Goal: Task Accomplishment & Management: Complete application form

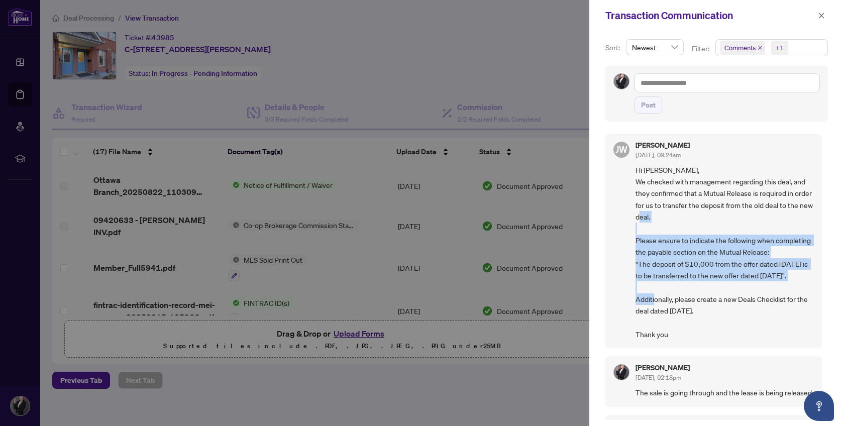
scroll to position [38, 0]
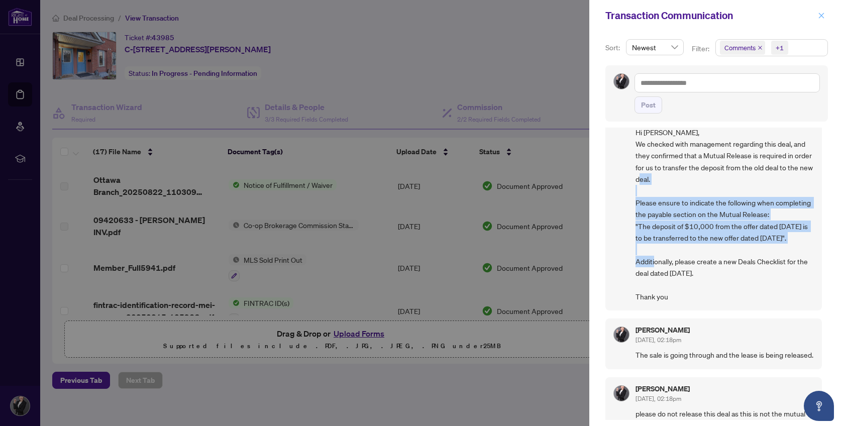
click at [821, 14] on icon "close" at bounding box center [821, 15] width 7 height 7
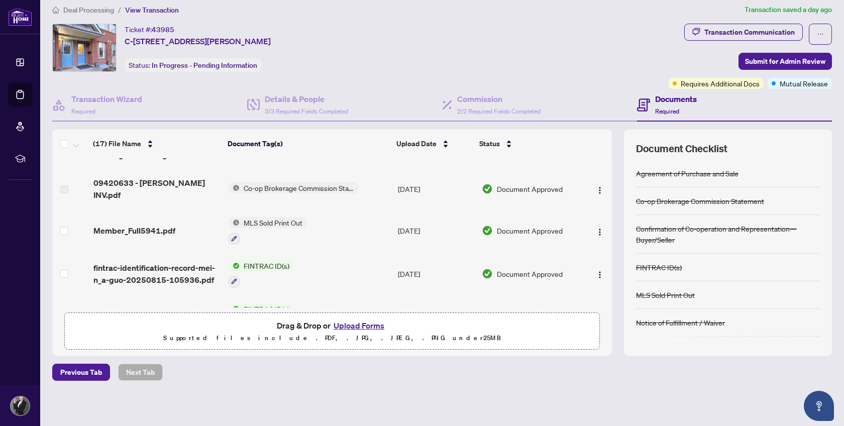
scroll to position [0, 0]
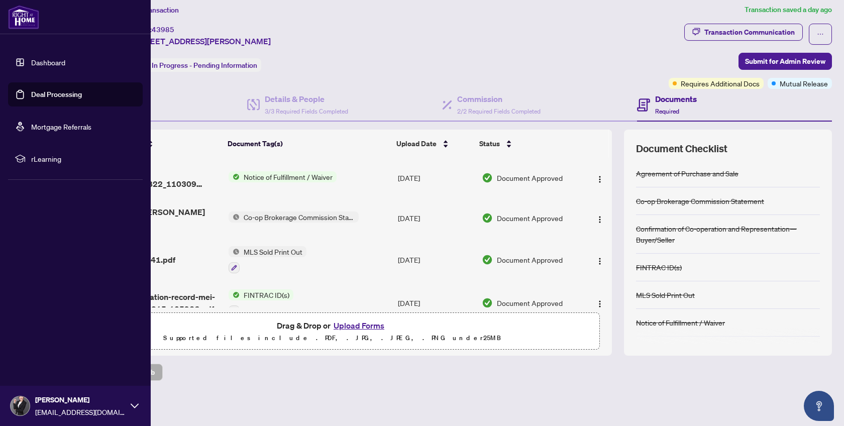
click at [49, 92] on link "Deal Processing" at bounding box center [56, 94] width 51 height 9
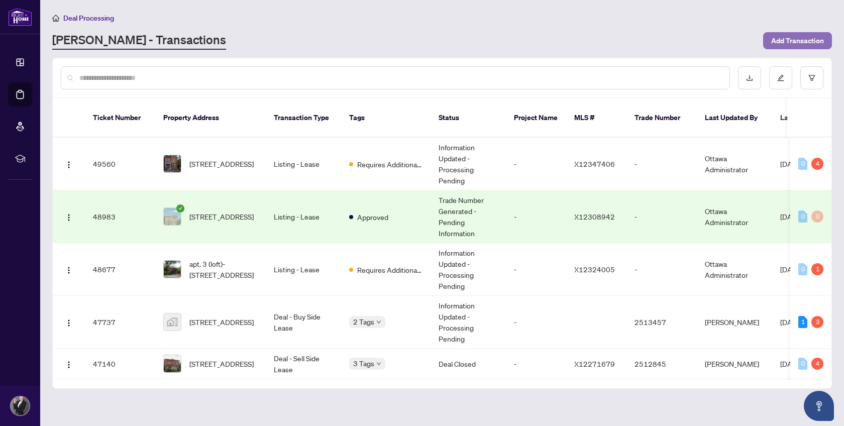
click at [800, 37] on span "Add Transaction" at bounding box center [797, 41] width 53 height 16
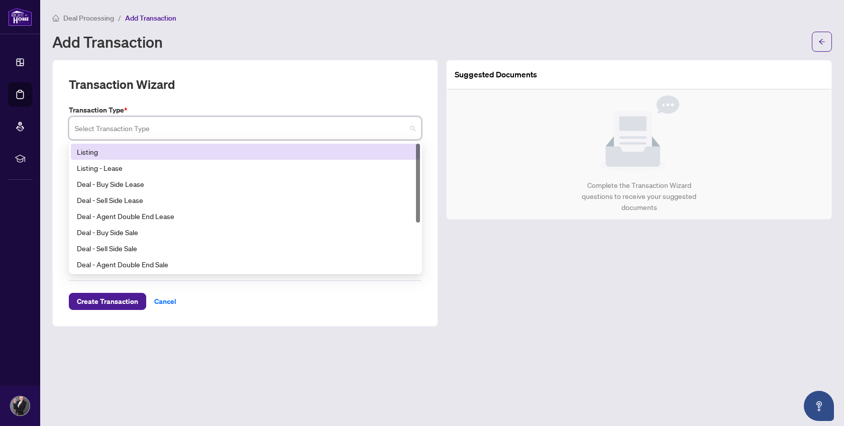
click at [319, 132] on input "search" at bounding box center [241, 130] width 332 height 22
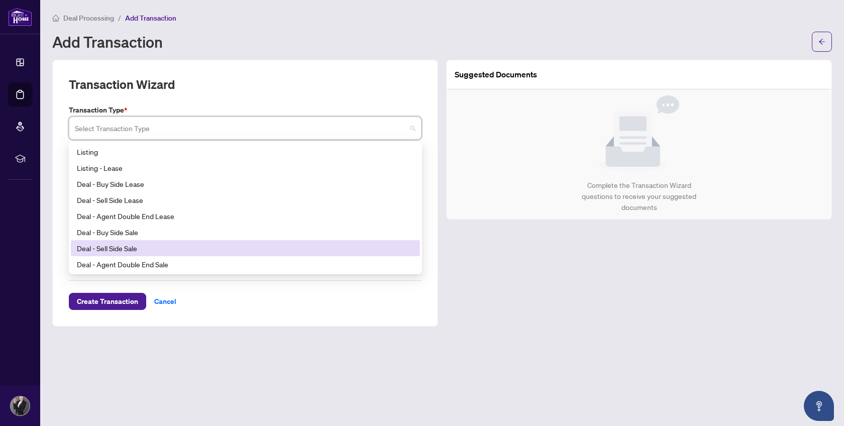
click at [268, 253] on div "Deal - Sell Side Sale" at bounding box center [245, 248] width 337 height 11
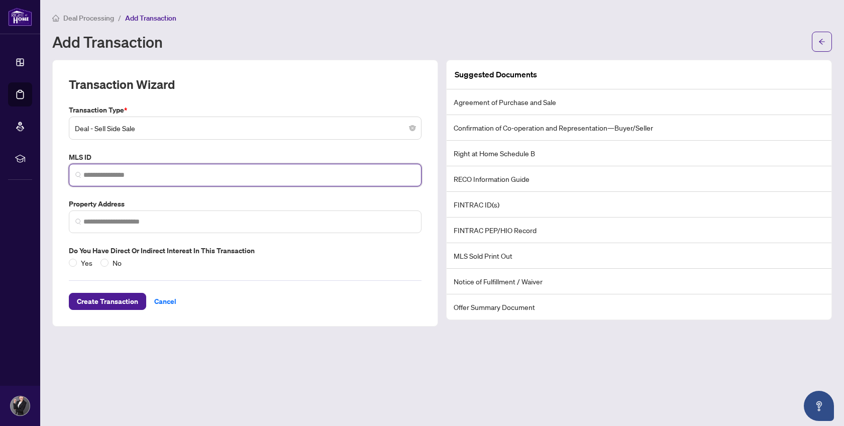
click at [120, 172] on input "search" at bounding box center [249, 175] width 332 height 11
paste input "*********"
type input "*********"
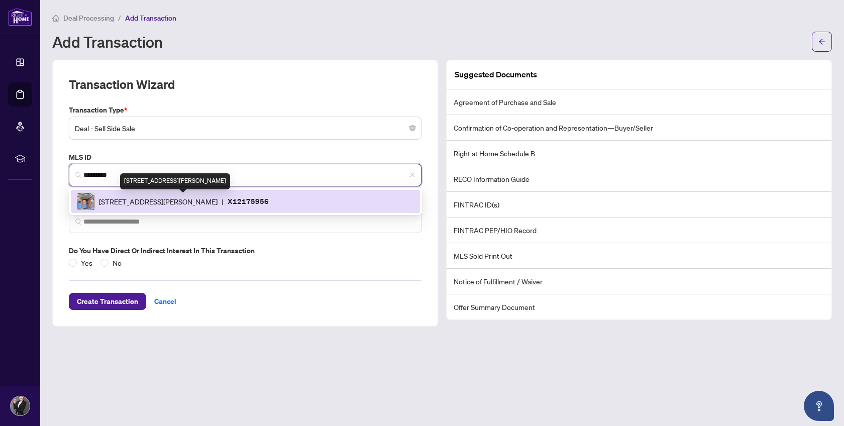
click at [180, 199] on span "[STREET_ADDRESS][PERSON_NAME]" at bounding box center [158, 201] width 119 height 11
type input "**********"
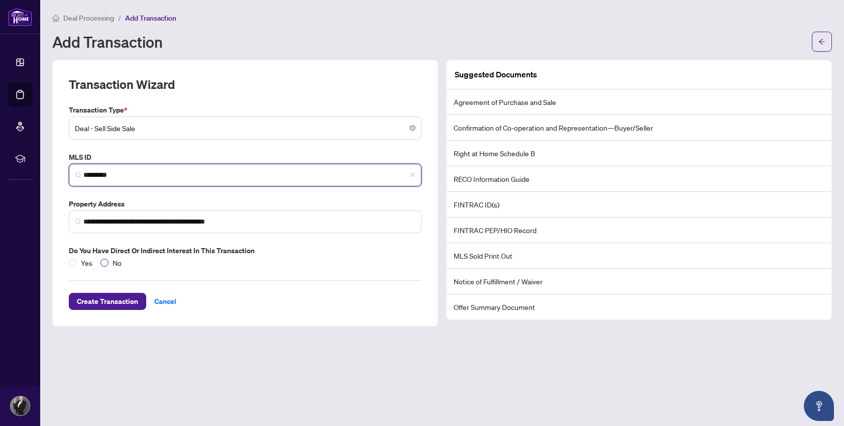
type input "*********"
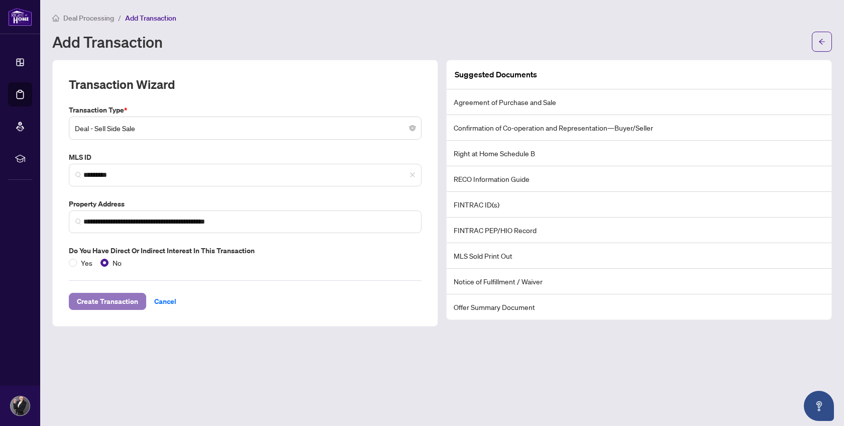
click at [107, 293] on span "Create Transaction" at bounding box center [107, 301] width 61 height 16
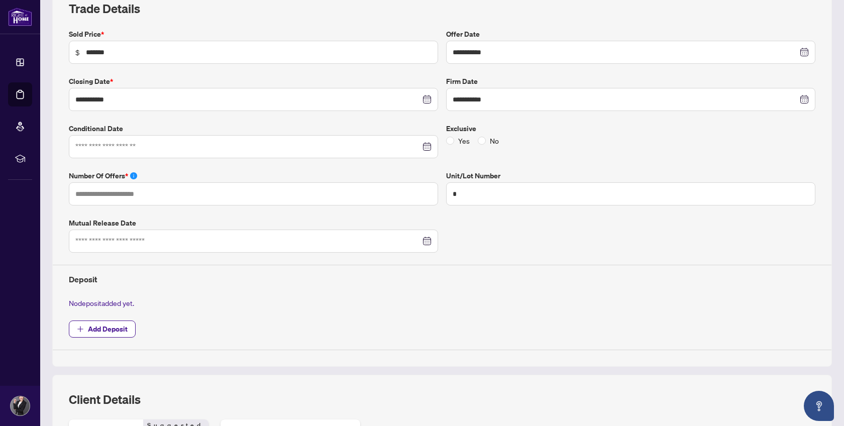
scroll to position [163, 0]
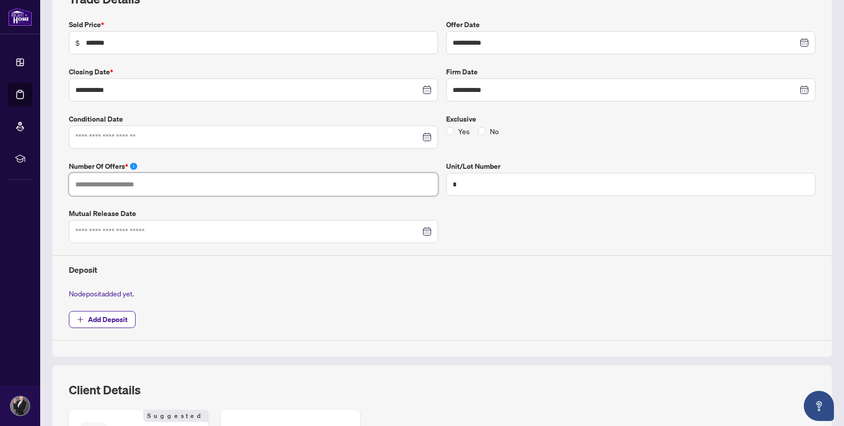
click at [283, 180] on input "text" at bounding box center [253, 184] width 369 height 23
type input "*"
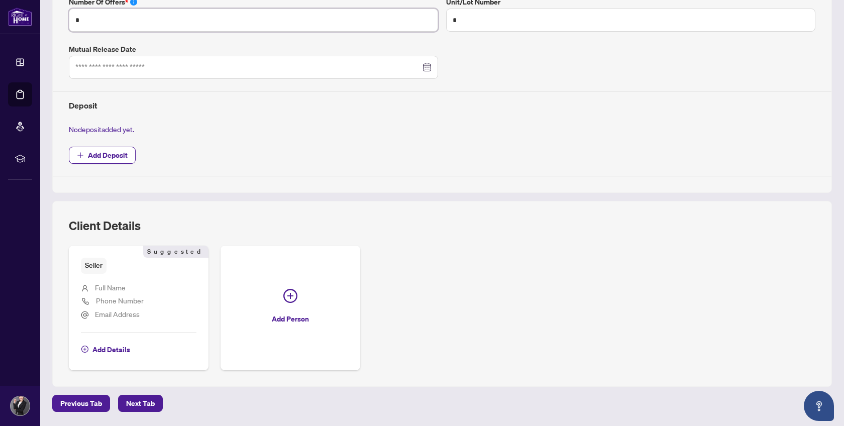
scroll to position [354, 0]
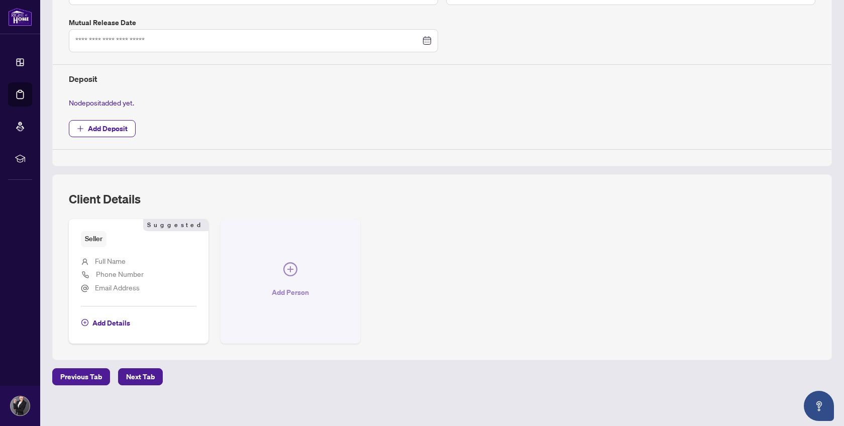
click at [292, 265] on icon "plus-circle" at bounding box center [290, 269] width 14 height 14
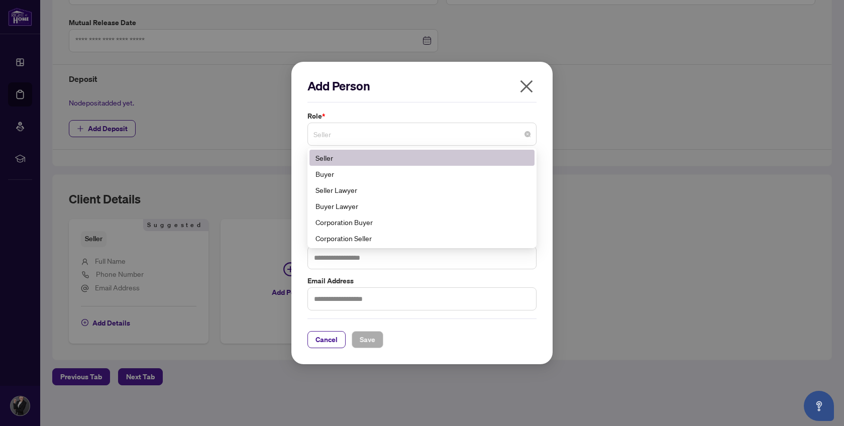
click at [386, 135] on span "Seller" at bounding box center [422, 134] width 217 height 19
click at [396, 161] on div "Seller" at bounding box center [422, 157] width 213 height 11
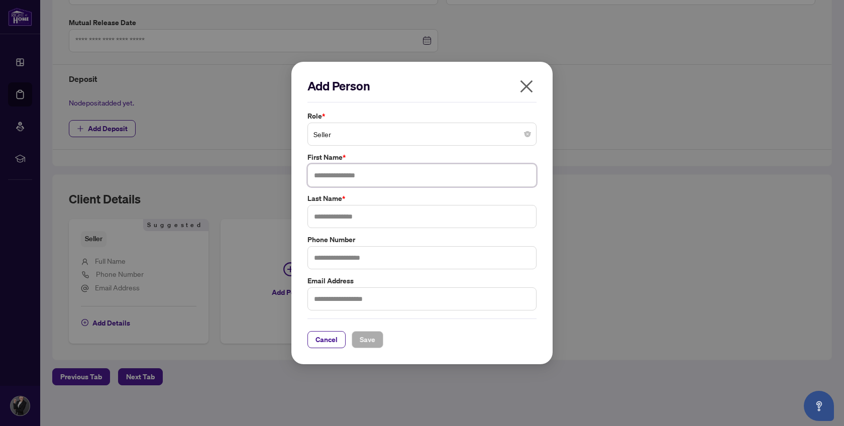
click at [385, 174] on input "text" at bounding box center [422, 175] width 229 height 23
type input "***"
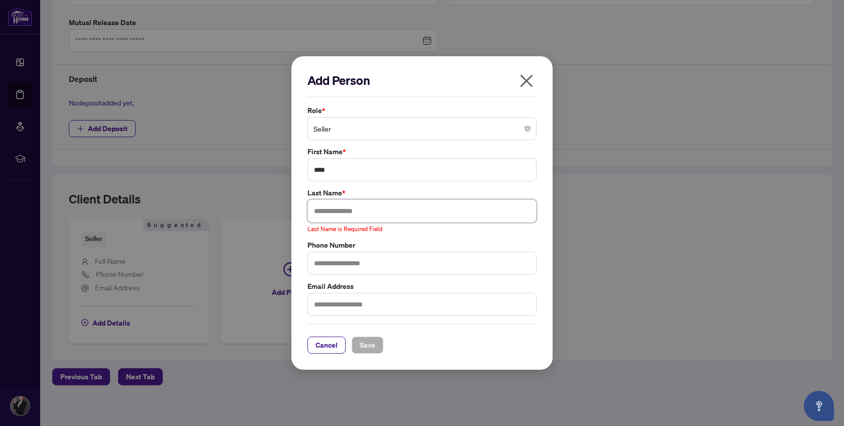
click at [376, 206] on input "text" at bounding box center [422, 210] width 229 height 23
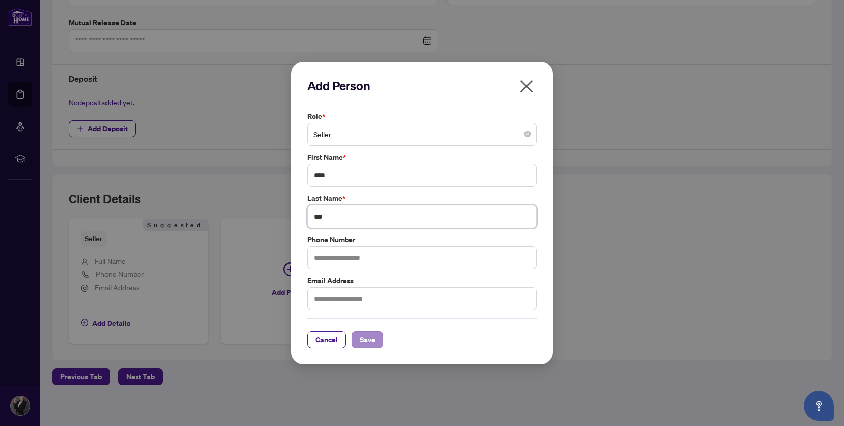
type input "***"
click at [365, 339] on span "Save" at bounding box center [368, 340] width 16 height 16
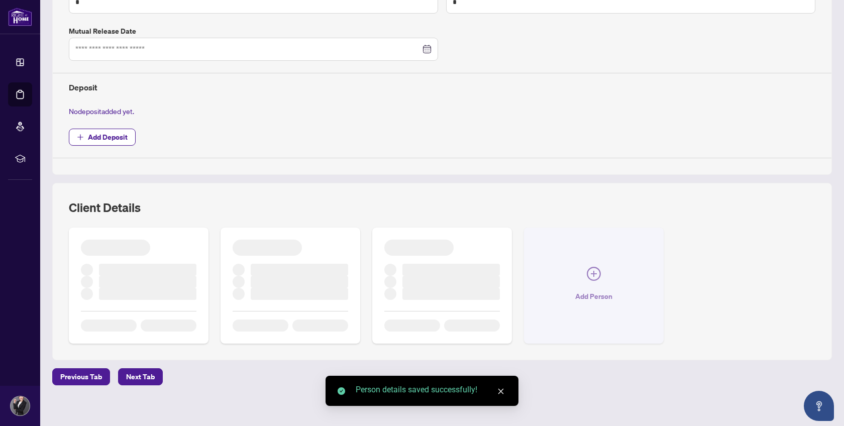
scroll to position [340, 0]
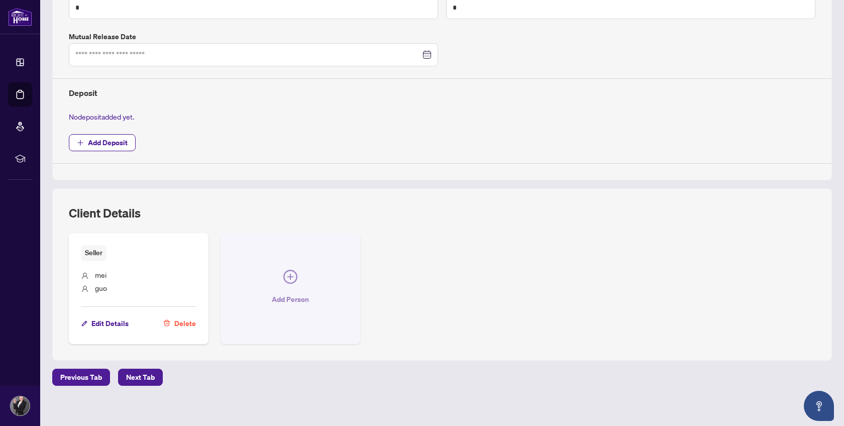
click at [295, 270] on icon "plus-circle" at bounding box center [290, 277] width 14 height 14
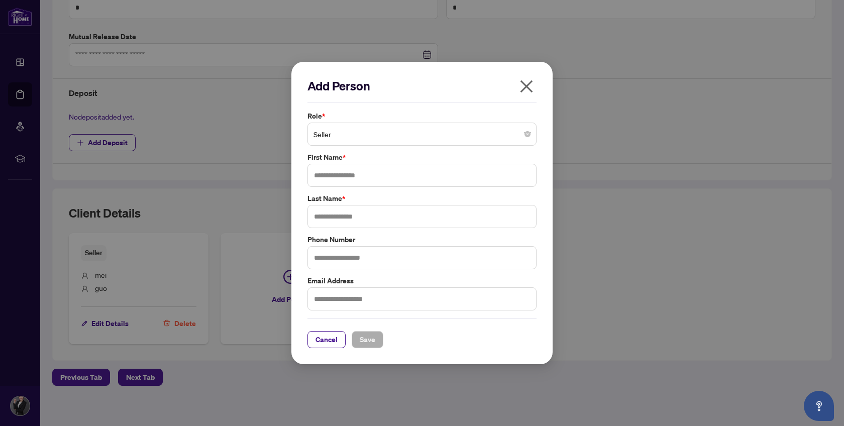
click at [212, 378] on div "Add Person Role * Seller First Name * Last Name * Phone Number Email Address Ca…" at bounding box center [422, 213] width 844 height 426
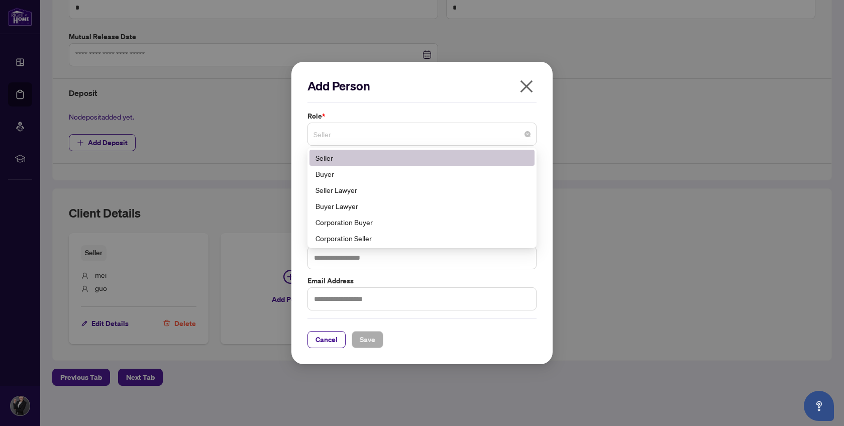
click at [399, 136] on span "Seller" at bounding box center [422, 134] width 217 height 19
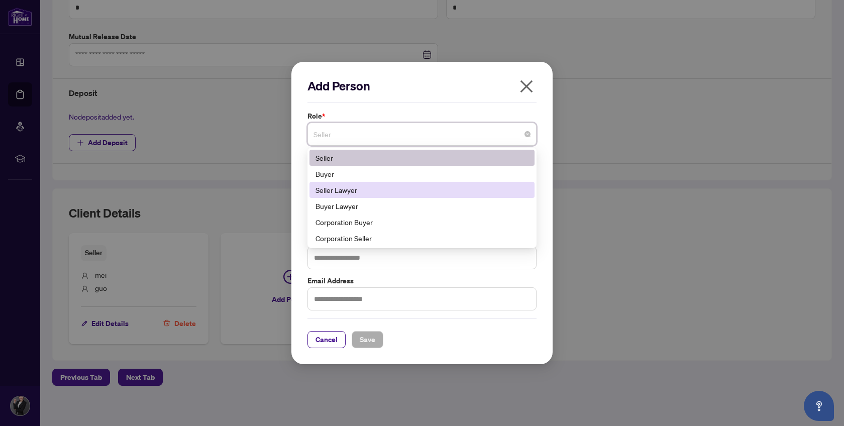
click at [387, 188] on div "Seller Lawyer" at bounding box center [422, 189] width 213 height 11
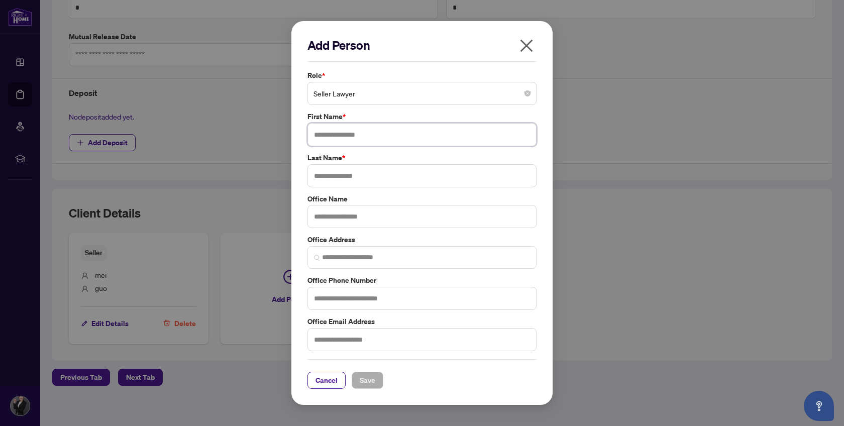
click at [385, 134] on input "text" at bounding box center [422, 134] width 229 height 23
type input "*****"
click at [380, 175] on input "text" at bounding box center [422, 175] width 229 height 23
type input "*****"
click at [356, 294] on input "text" at bounding box center [422, 298] width 229 height 23
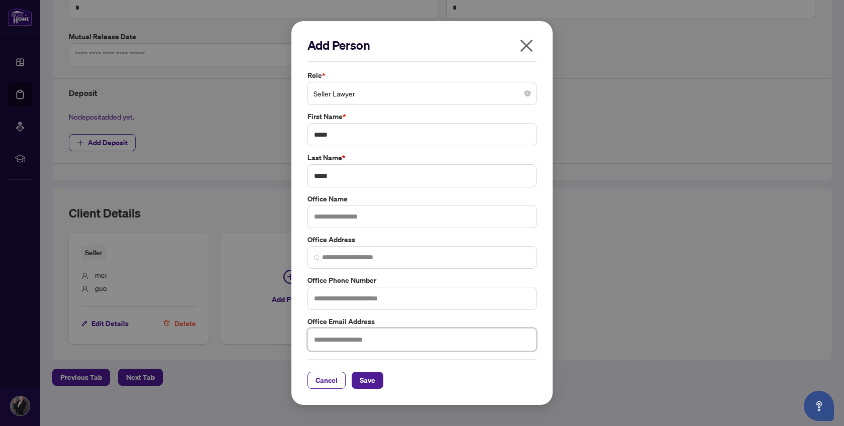
click at [340, 340] on input "text" at bounding box center [422, 339] width 229 height 23
paste input "**********"
type input "**********"
click at [365, 378] on span "Save" at bounding box center [368, 380] width 16 height 16
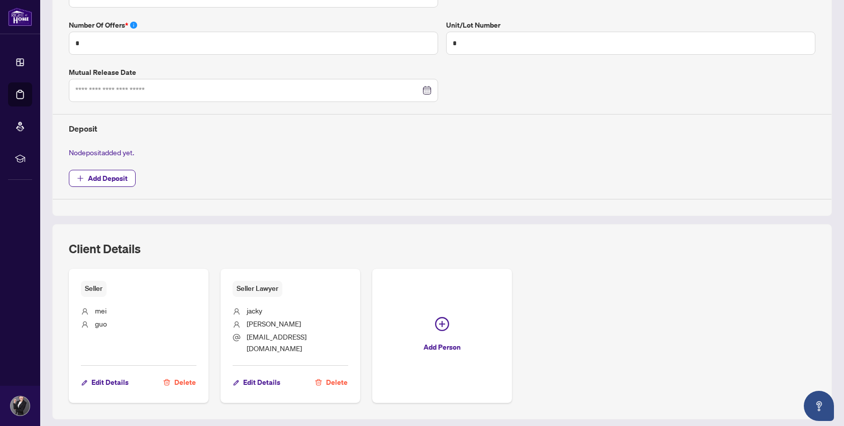
scroll to position [353, 0]
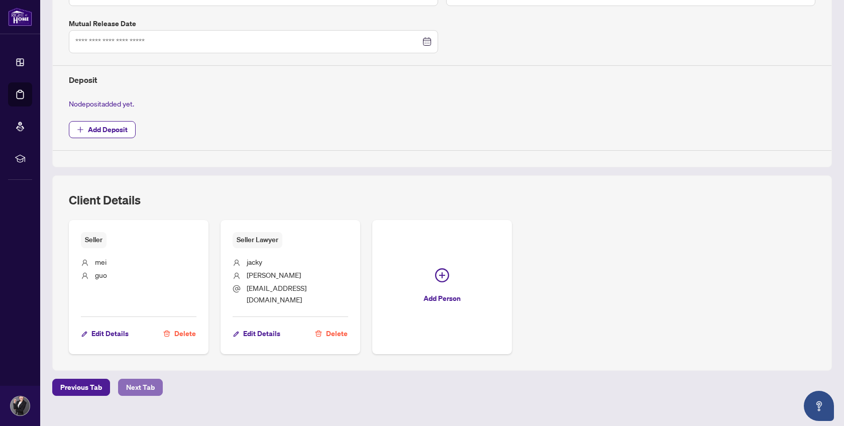
click at [145, 379] on span "Next Tab" at bounding box center [140, 387] width 29 height 16
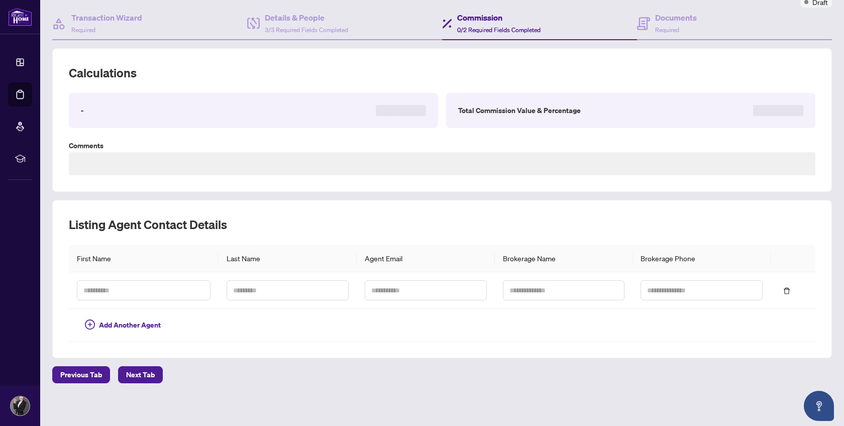
type textarea "**********"
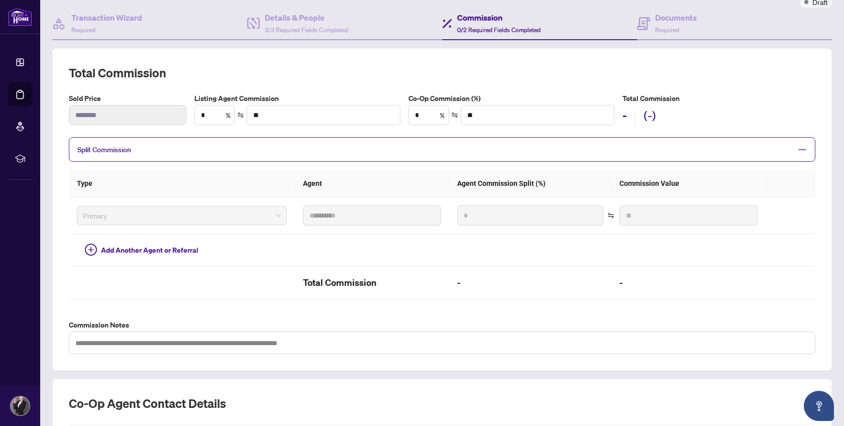
scroll to position [266, 0]
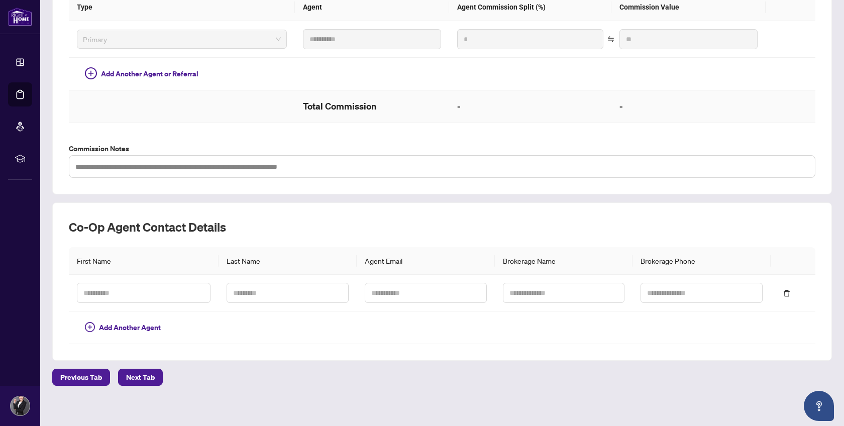
click at [374, 98] on h2 "Total Commission" at bounding box center [372, 106] width 138 height 16
click at [476, 101] on h2 "-" at bounding box center [530, 106] width 146 height 16
click at [184, 290] on input "text" at bounding box center [144, 293] width 134 height 20
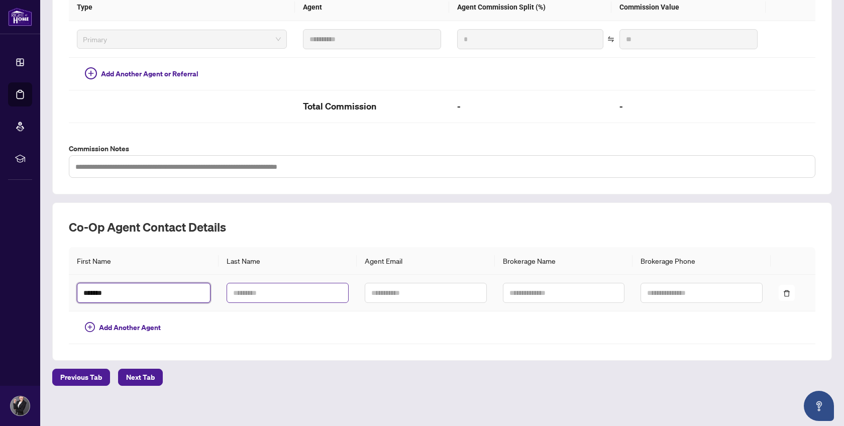
type input "*******"
click at [243, 292] on input "text" at bounding box center [288, 293] width 122 height 20
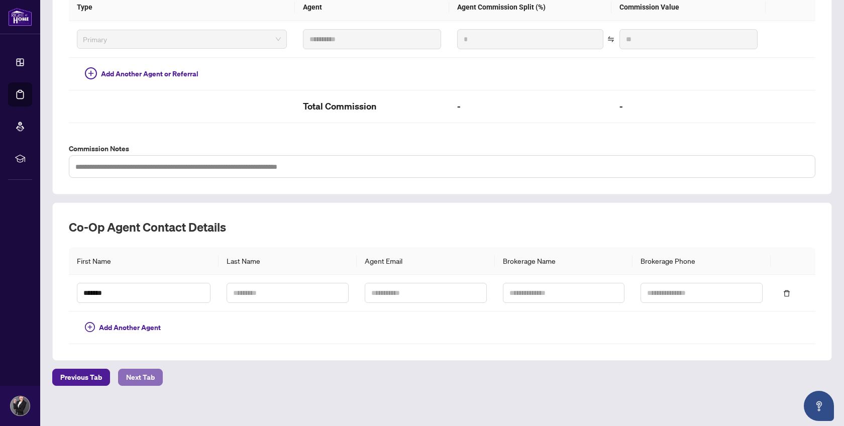
click at [152, 369] on span "Next Tab" at bounding box center [140, 377] width 29 height 16
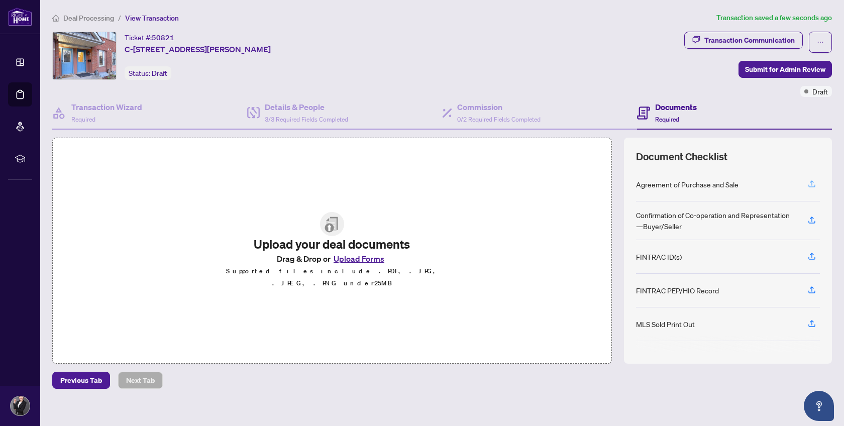
click at [813, 182] on icon "button" at bounding box center [812, 183] width 9 height 9
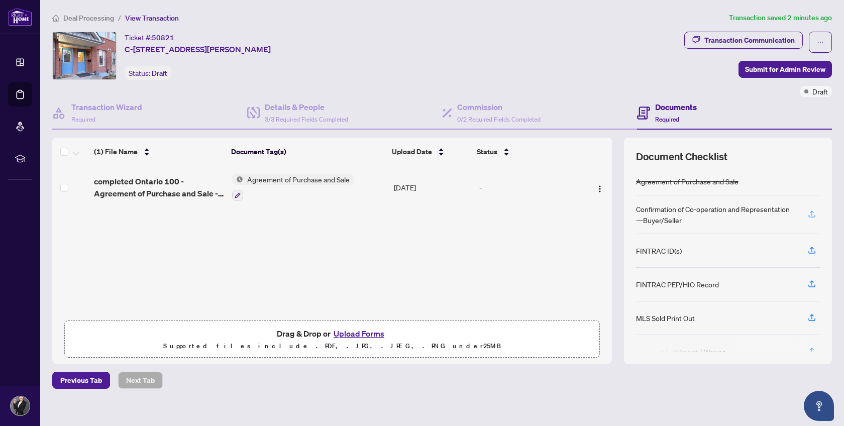
click at [813, 210] on icon "button" at bounding box center [812, 214] width 9 height 9
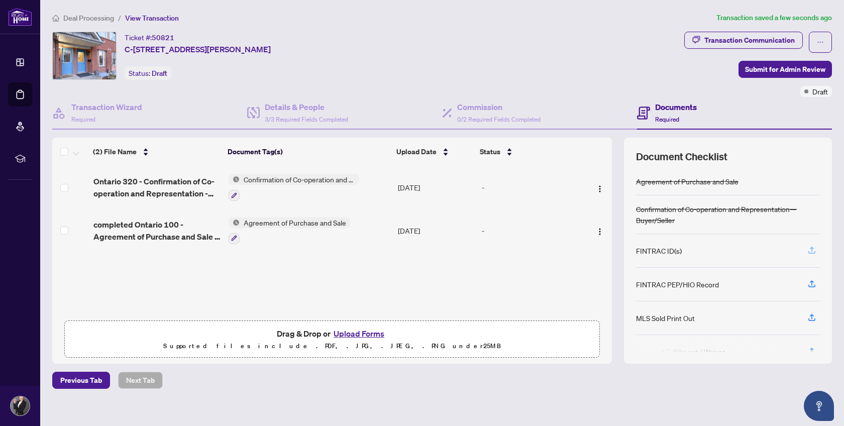
click at [811, 248] on icon "button" at bounding box center [812, 250] width 9 height 9
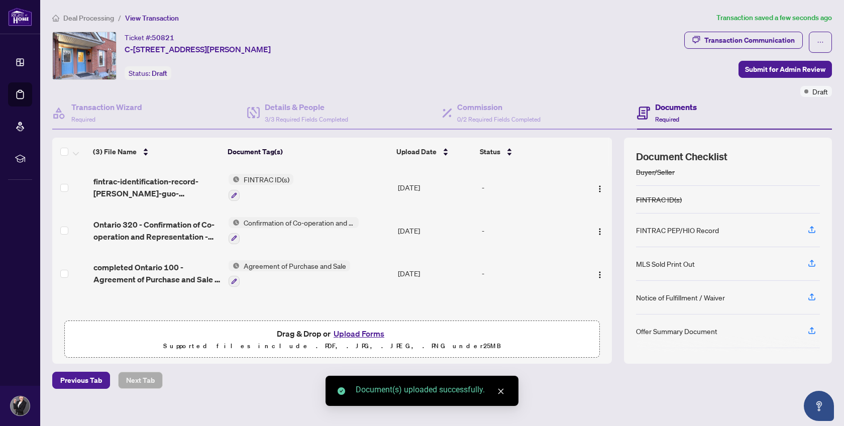
scroll to position [53, 0]
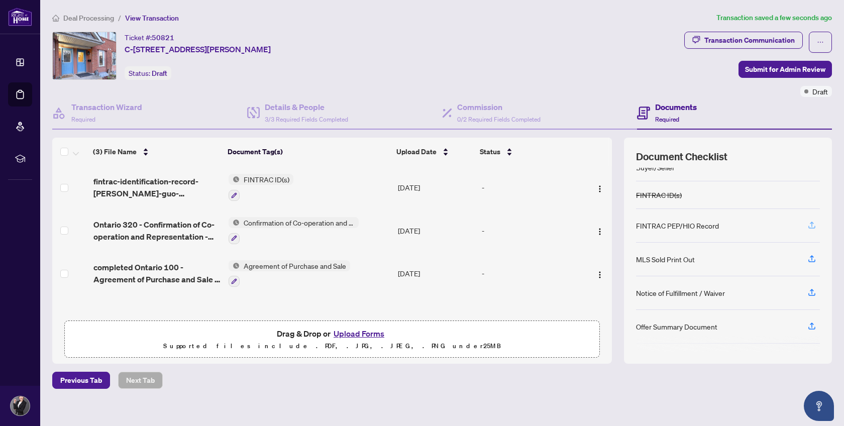
click at [811, 222] on icon "button" at bounding box center [812, 225] width 9 height 9
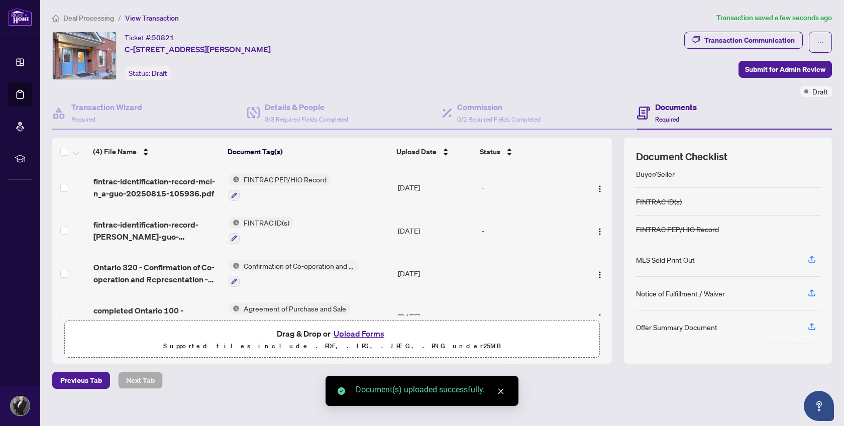
scroll to position [47, 0]
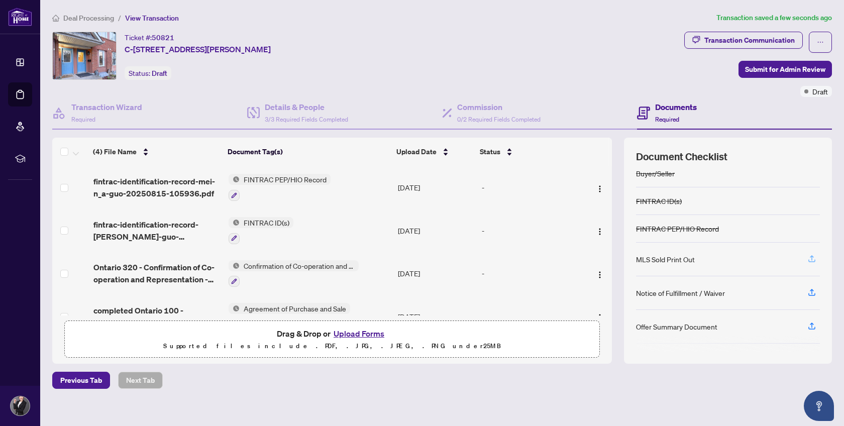
click at [812, 256] on icon "button" at bounding box center [812, 258] width 9 height 9
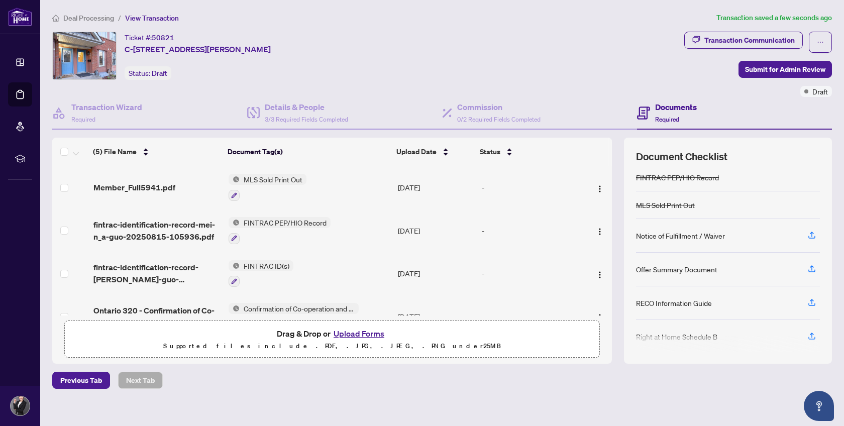
scroll to position [99, 0]
click at [812, 230] on icon "button" at bounding box center [812, 232] width 4 height 5
click at [811, 229] on icon "button" at bounding box center [812, 233] width 9 height 9
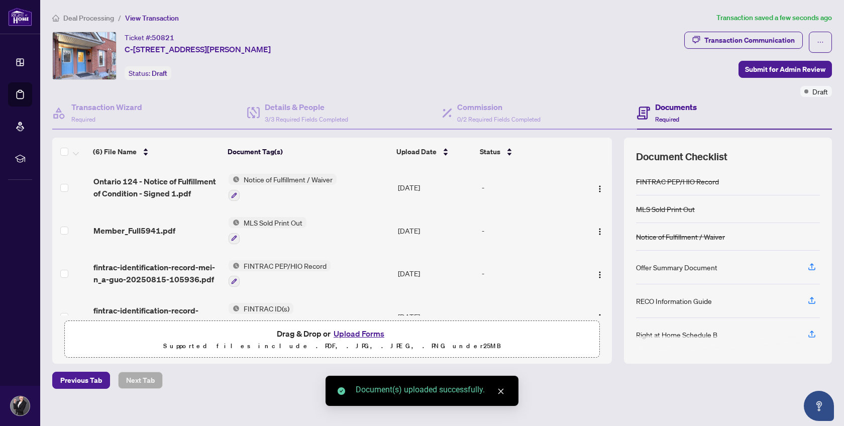
scroll to position [8, 0]
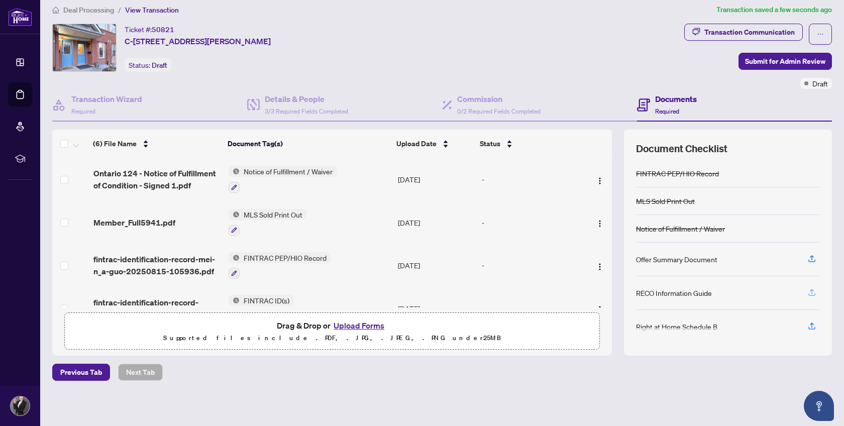
click at [812, 288] on icon "button" at bounding box center [812, 292] width 9 height 9
click at [813, 322] on icon "button" at bounding box center [812, 326] width 9 height 9
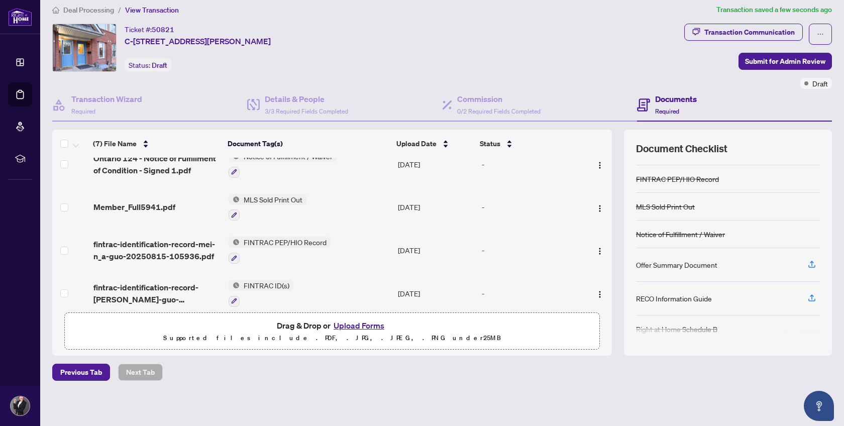
scroll to position [150, 0]
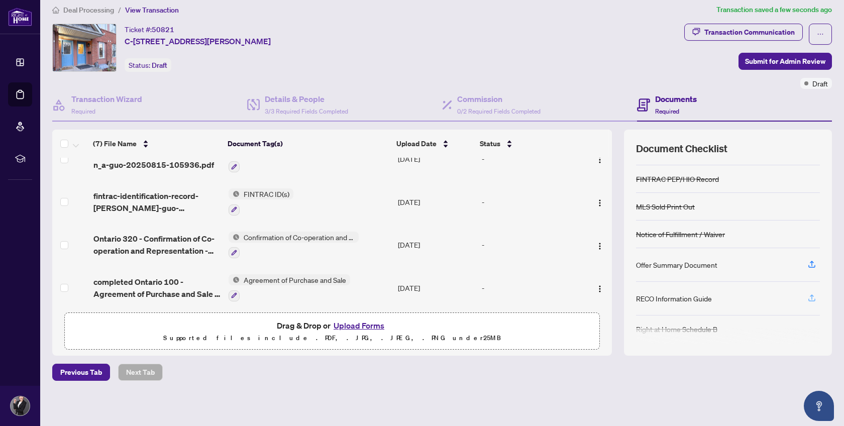
click at [813, 293] on icon "button" at bounding box center [812, 297] width 9 height 9
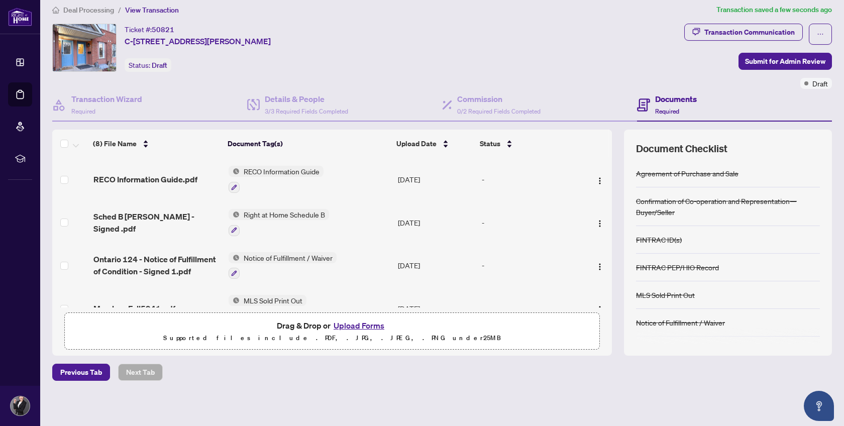
scroll to position [0, 0]
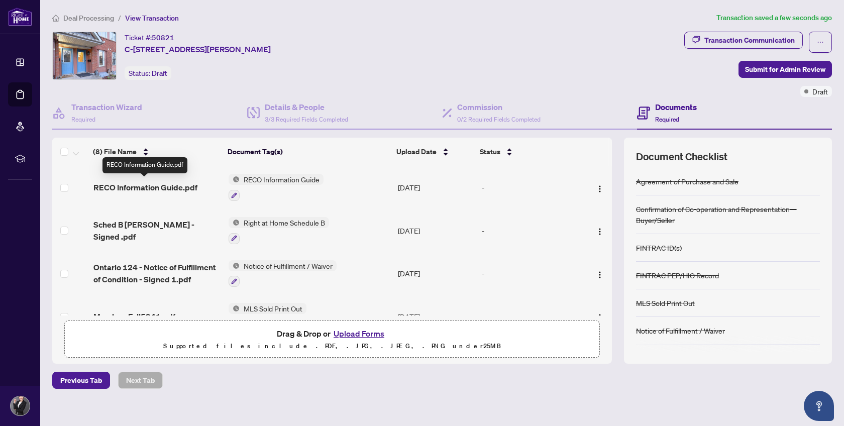
click at [167, 186] on span "RECO Information Guide.pdf" at bounding box center [145, 187] width 104 height 12
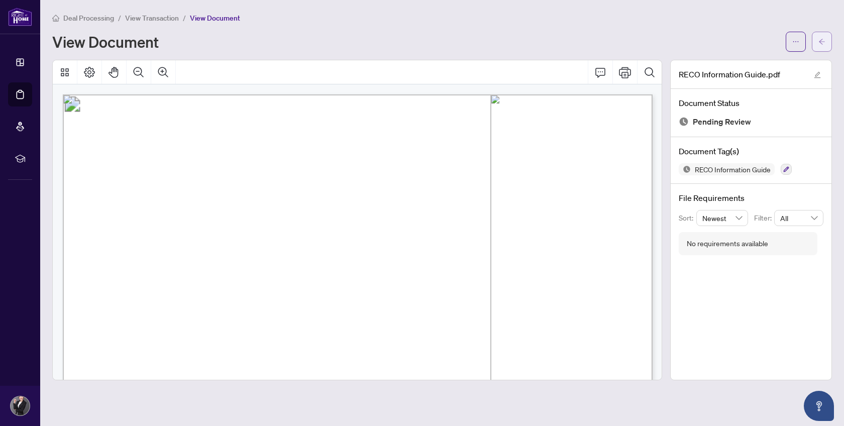
click at [820, 38] on icon "arrow-left" at bounding box center [822, 41] width 7 height 7
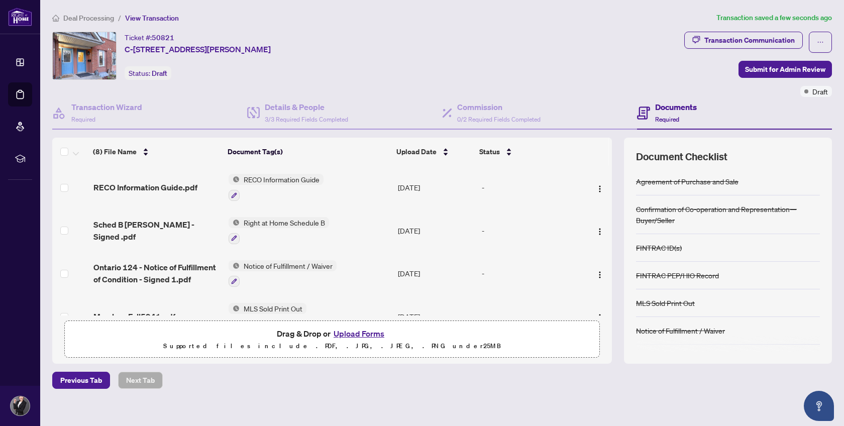
click at [364, 331] on button "Upload Forms" at bounding box center [359, 333] width 57 height 13
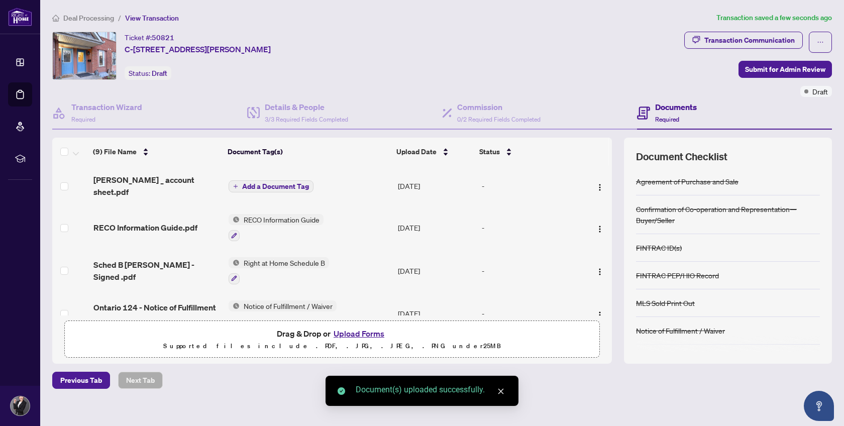
click at [360, 333] on button "Upload Forms" at bounding box center [359, 333] width 57 height 13
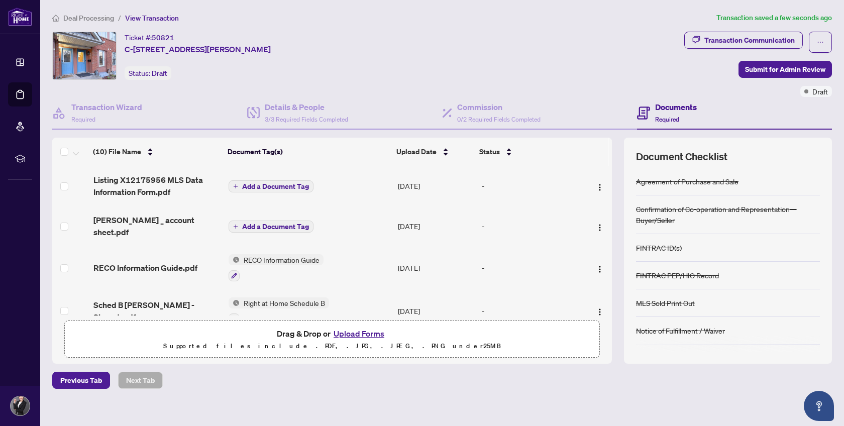
click at [279, 184] on span "Add a Document Tag" at bounding box center [275, 186] width 67 height 7
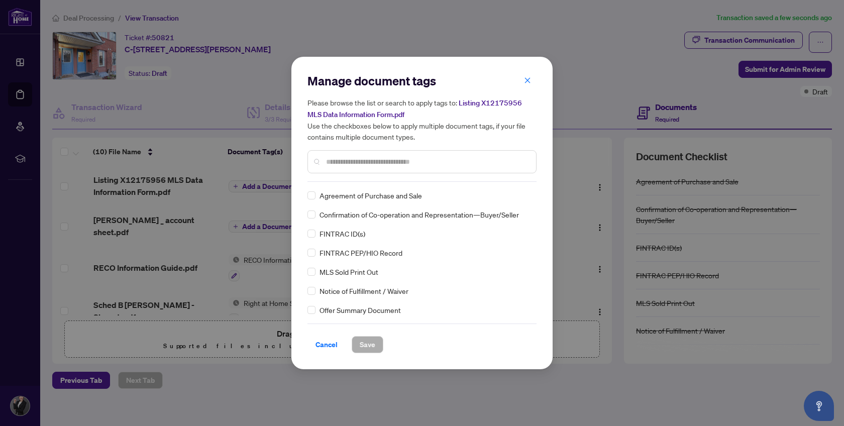
click at [345, 181] on div "Manage document tags Please browse the list or search to apply tags to: Listing…" at bounding box center [422, 127] width 229 height 109
click at [347, 158] on input "text" at bounding box center [427, 161] width 202 height 11
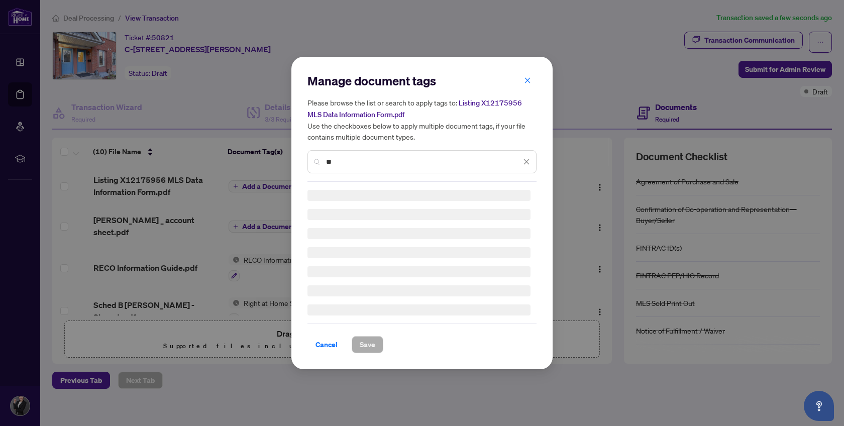
type input "*"
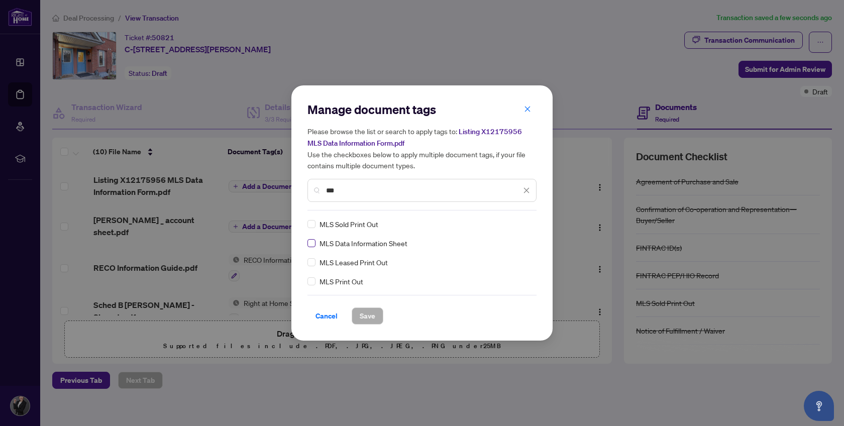
type input "***"
click at [365, 315] on span "Save" at bounding box center [368, 316] width 16 height 16
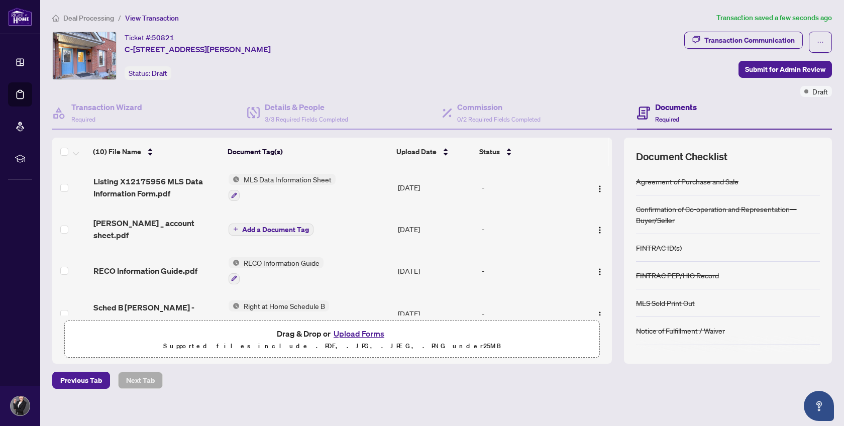
click at [280, 226] on span "Add a Document Tag" at bounding box center [275, 229] width 67 height 7
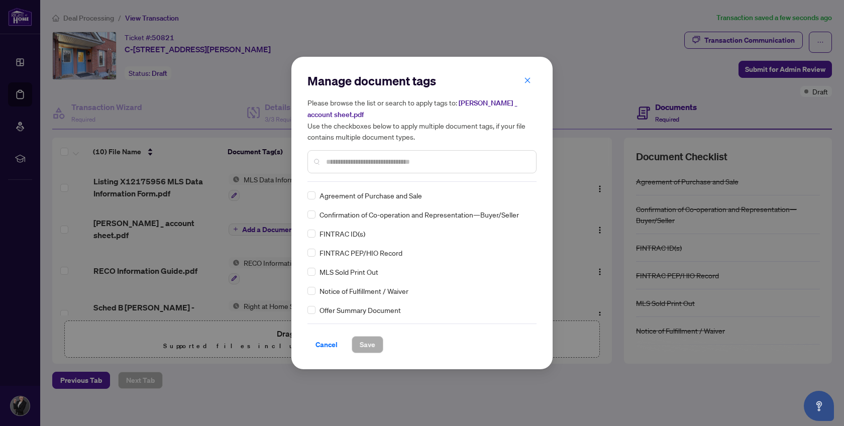
click at [356, 161] on input "text" at bounding box center [427, 161] width 202 height 11
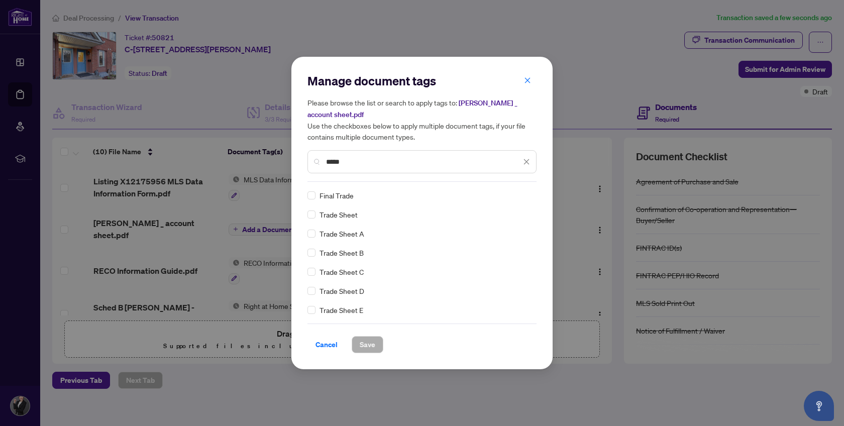
type input "*****"
click at [368, 341] on span "Save" at bounding box center [368, 345] width 16 height 16
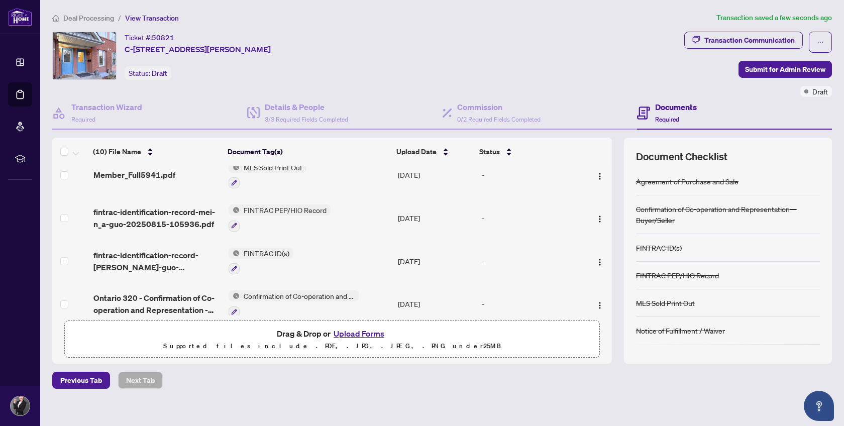
scroll to position [277, 0]
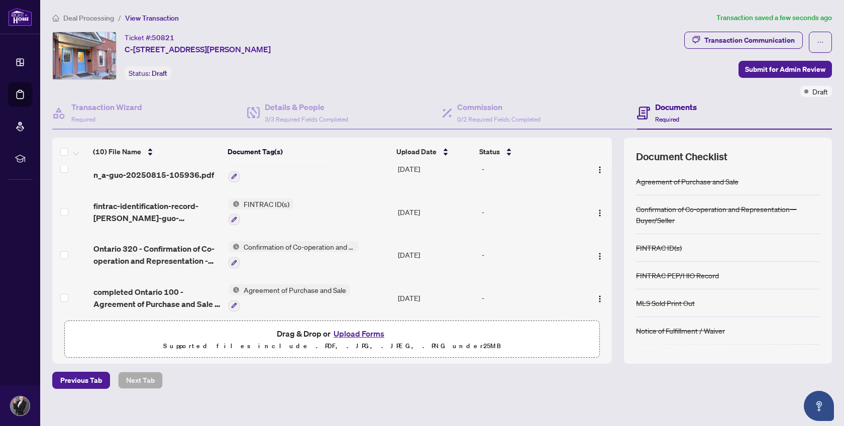
click at [361, 331] on button "Upload Forms" at bounding box center [359, 333] width 57 height 13
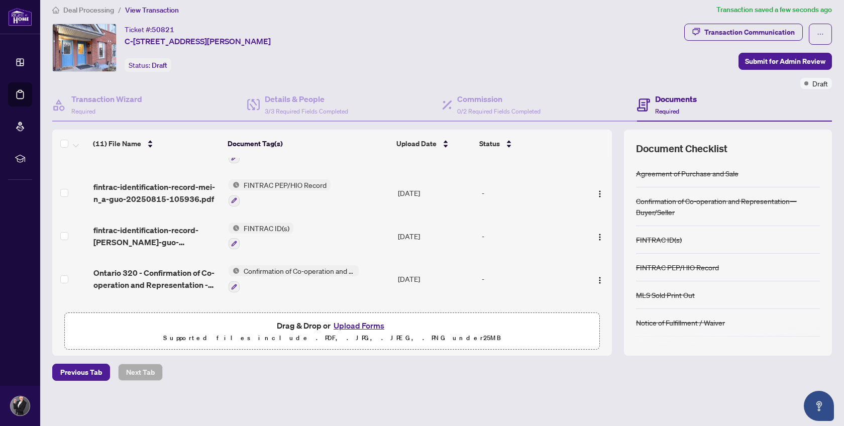
scroll to position [0, 0]
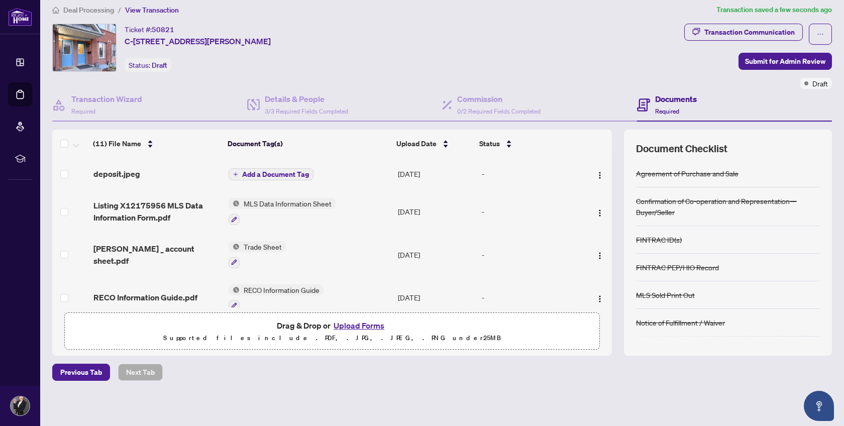
click at [271, 171] on span "Add a Document Tag" at bounding box center [275, 174] width 67 height 7
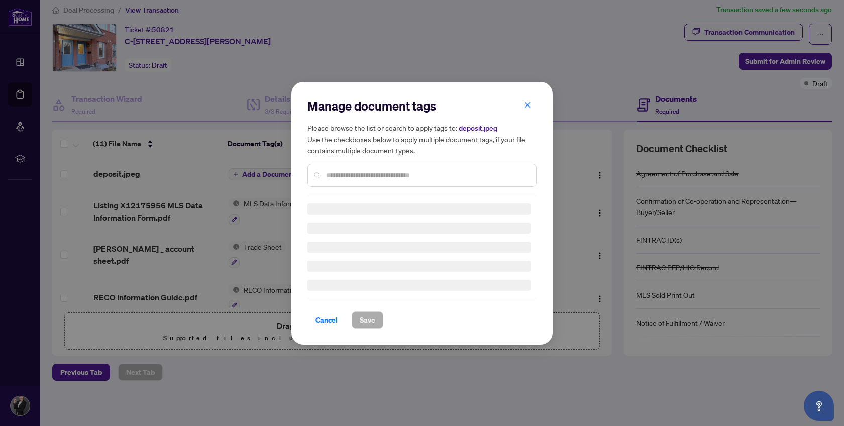
click at [331, 175] on div "Manage document tags Please browse the list or search to apply tags to: deposit…" at bounding box center [422, 146] width 229 height 97
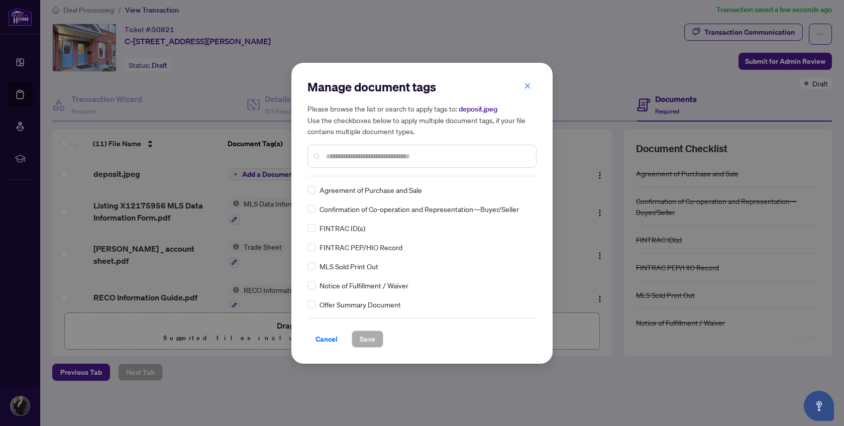
type input "*"
type input "*******"
click at [363, 333] on span "Save" at bounding box center [368, 339] width 16 height 16
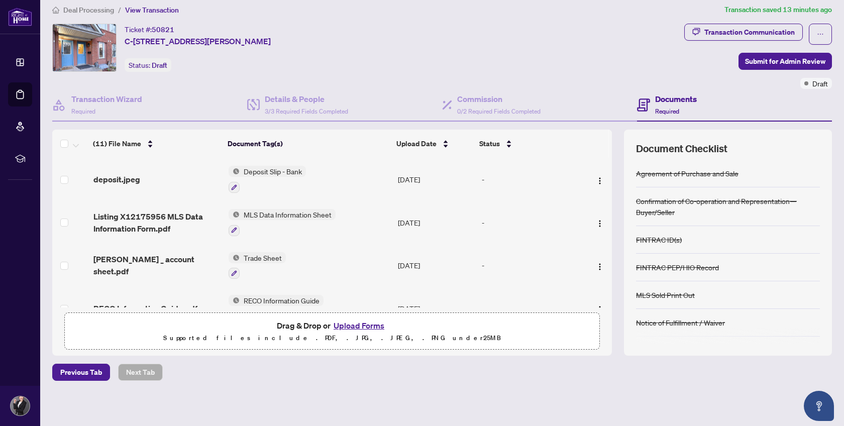
click at [362, 325] on button "Upload Forms" at bounding box center [359, 325] width 57 height 13
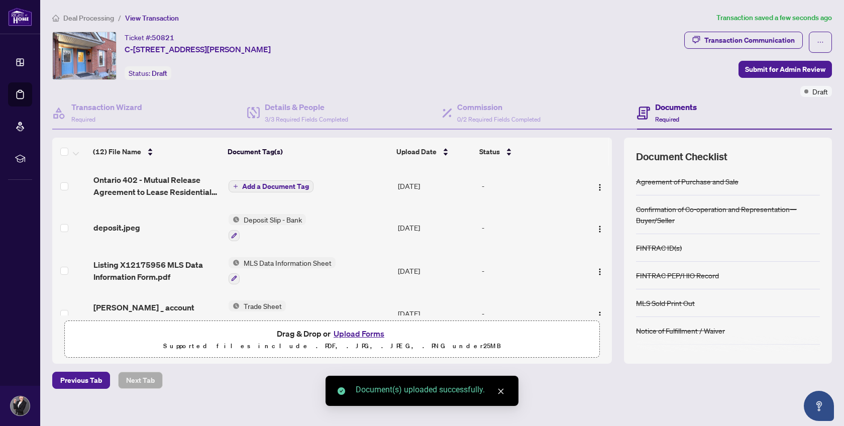
click at [284, 183] on span "Add a Document Tag" at bounding box center [275, 186] width 67 height 7
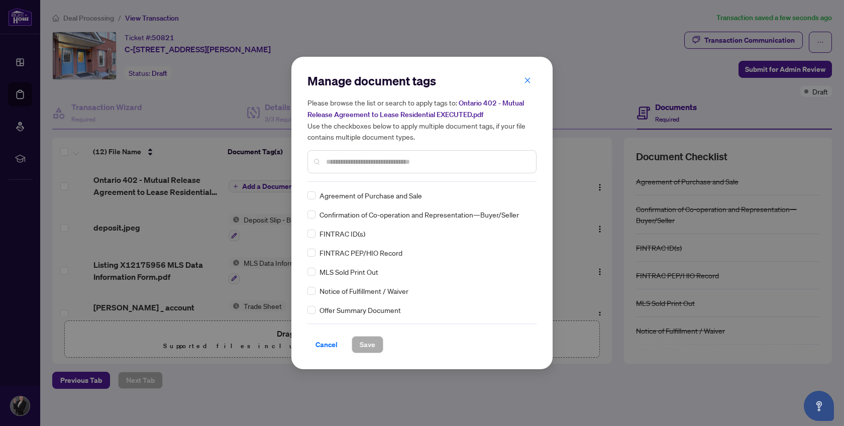
click at [337, 178] on div "Manage document tags Please browse the list or search to apply tags to: Ontario…" at bounding box center [422, 127] width 229 height 109
click at [344, 164] on input "text" at bounding box center [427, 161] width 202 height 11
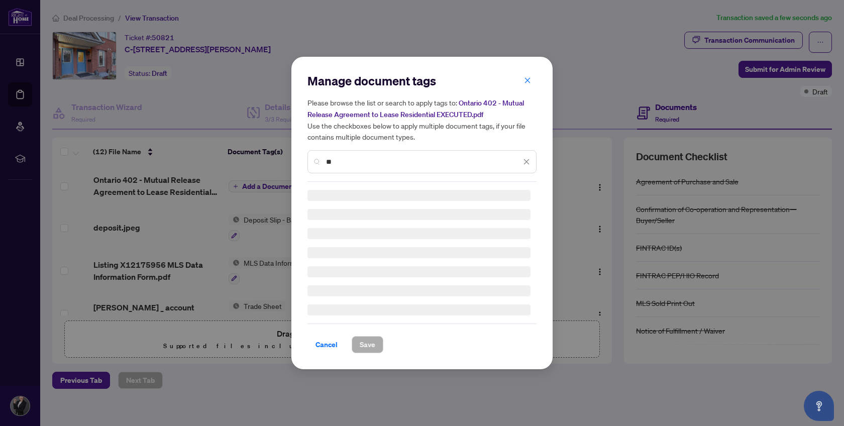
type input "*"
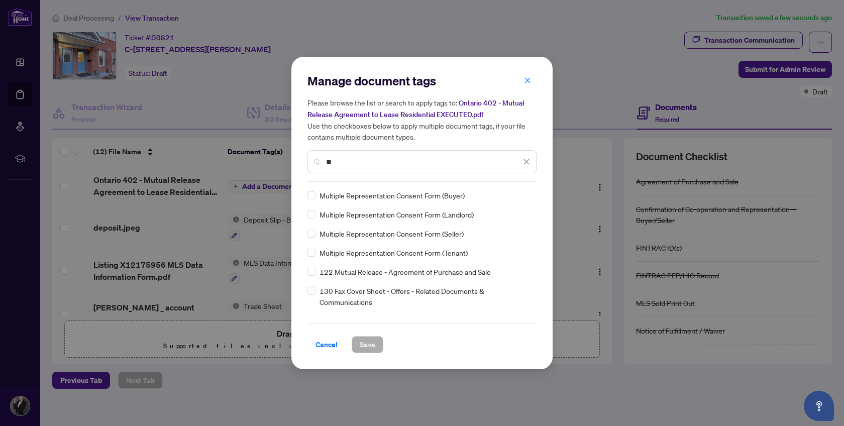
type input "*"
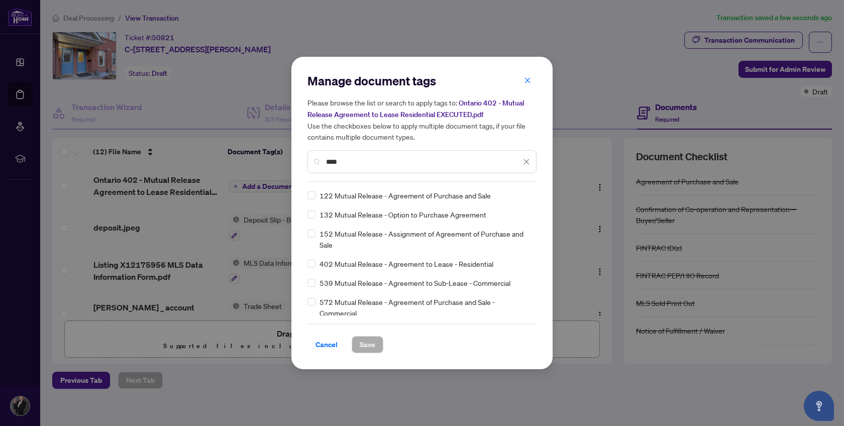
type input "****"
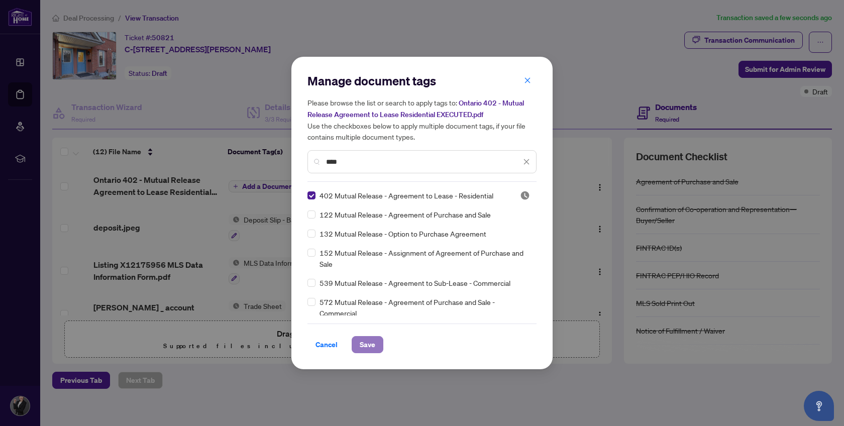
click at [373, 341] on span "Save" at bounding box center [368, 345] width 16 height 16
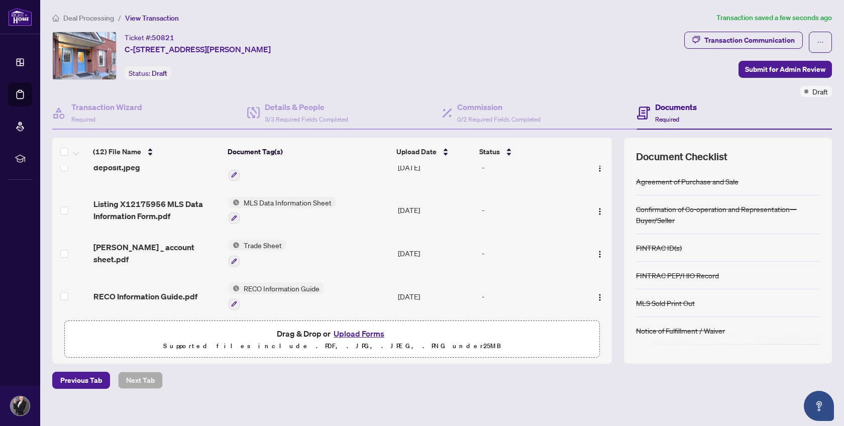
scroll to position [68, 0]
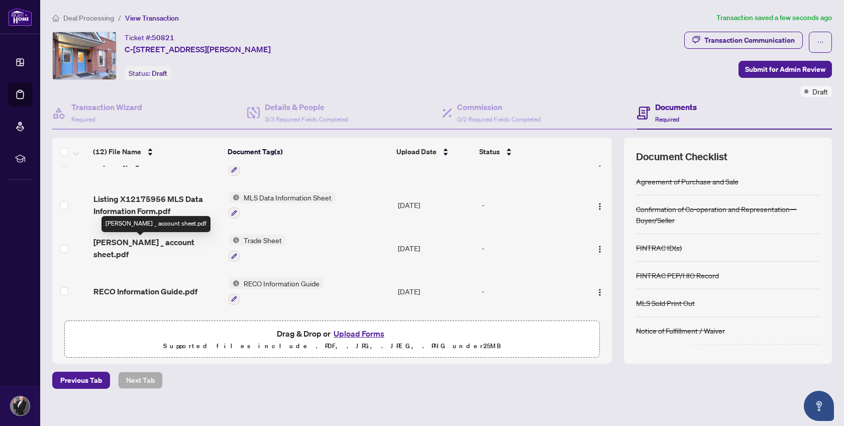
click at [178, 245] on span "[PERSON_NAME] _ account sheet.pdf" at bounding box center [157, 248] width 128 height 24
